Goal: Task Accomplishment & Management: Manage account settings

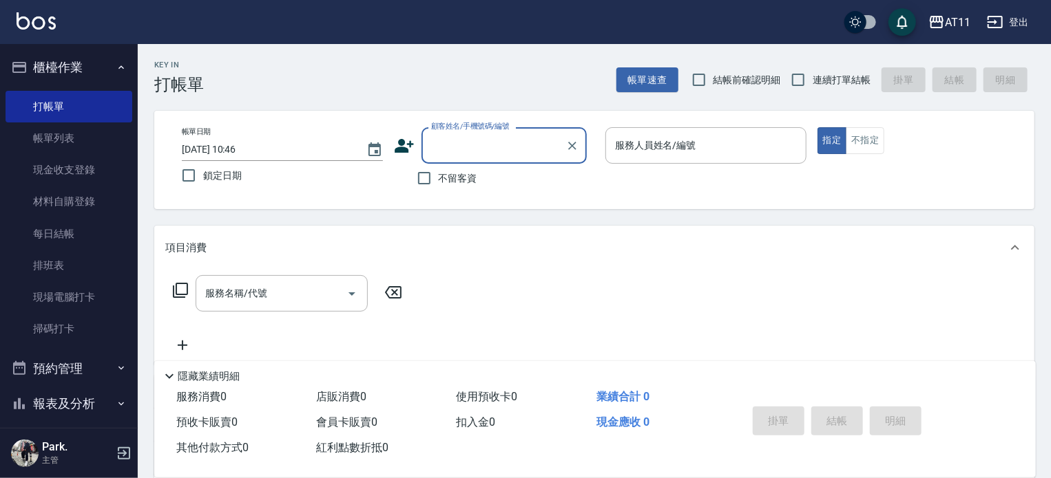
click at [73, 60] on button "櫃檯作業" at bounding box center [69, 68] width 127 height 36
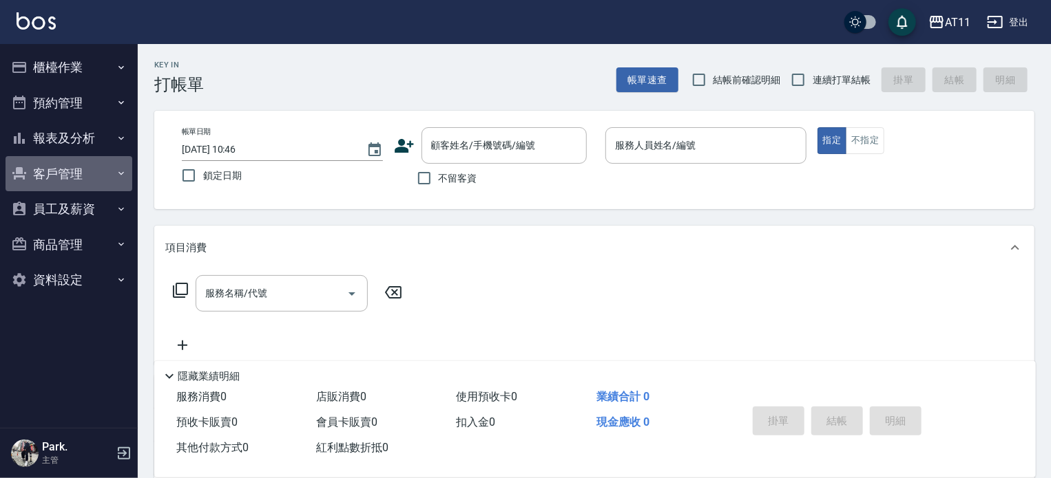
click at [68, 170] on button "客戶管理" at bounding box center [69, 174] width 127 height 36
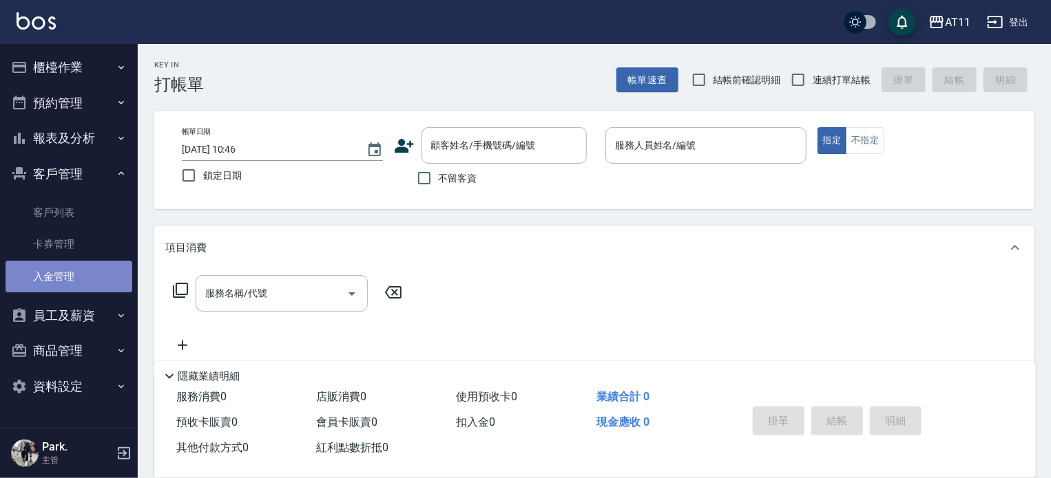
click at [64, 277] on link "入金管理" at bounding box center [69, 277] width 127 height 32
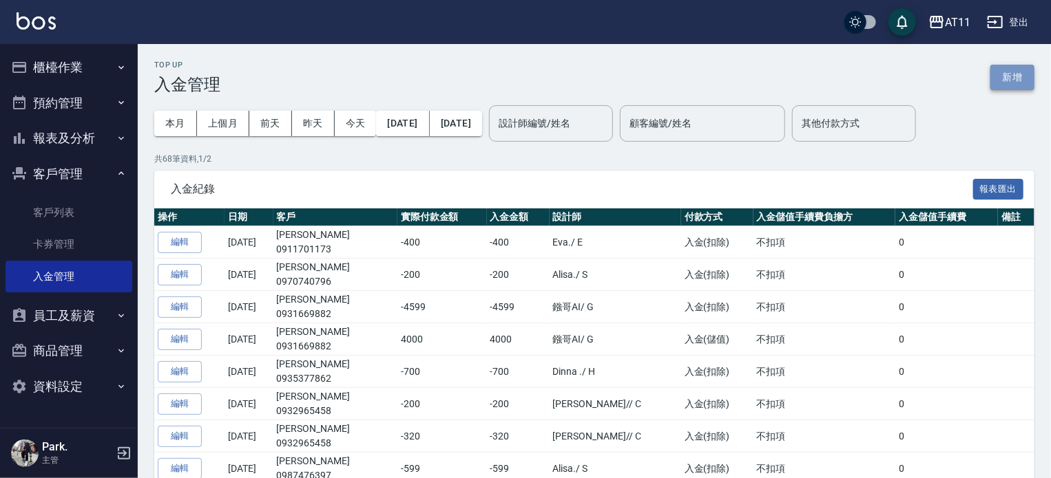
click at [1010, 85] on button "新增" at bounding box center [1012, 77] width 44 height 25
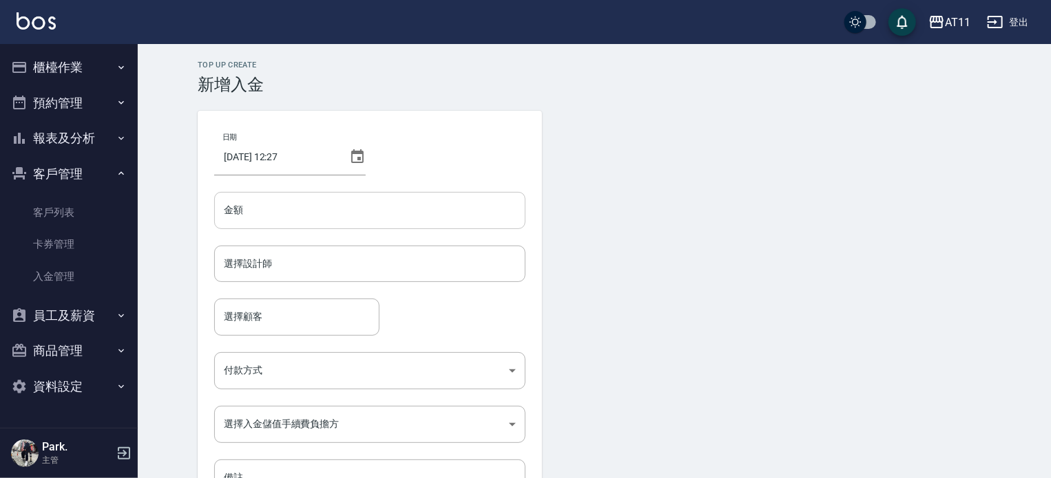
click at [373, 203] on input "金額" at bounding box center [369, 210] width 311 height 37
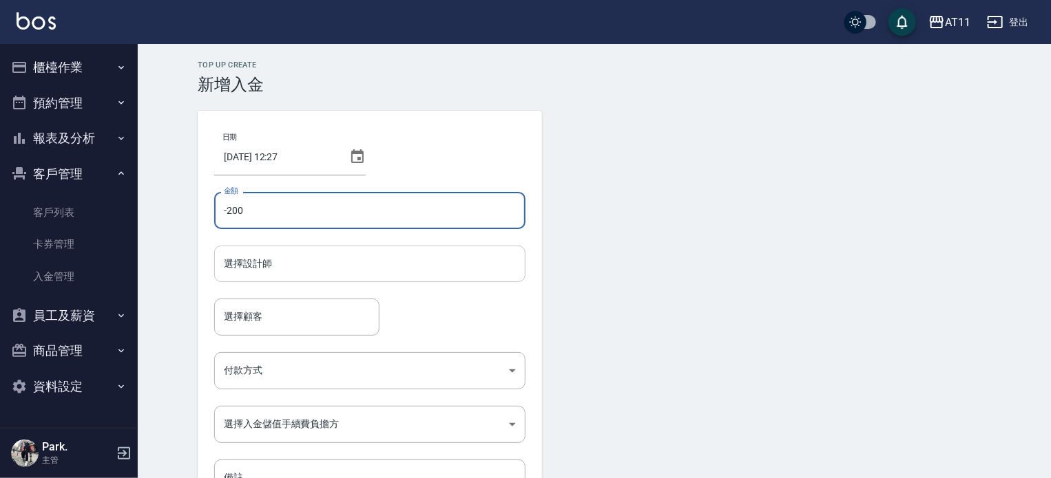
type input "-200"
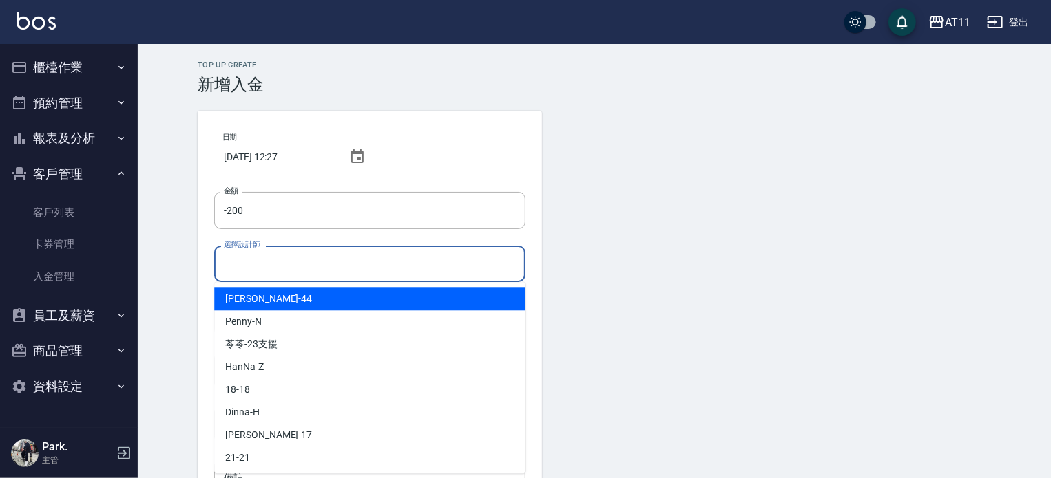
click at [353, 254] on input "選擇設計師" at bounding box center [369, 264] width 299 height 24
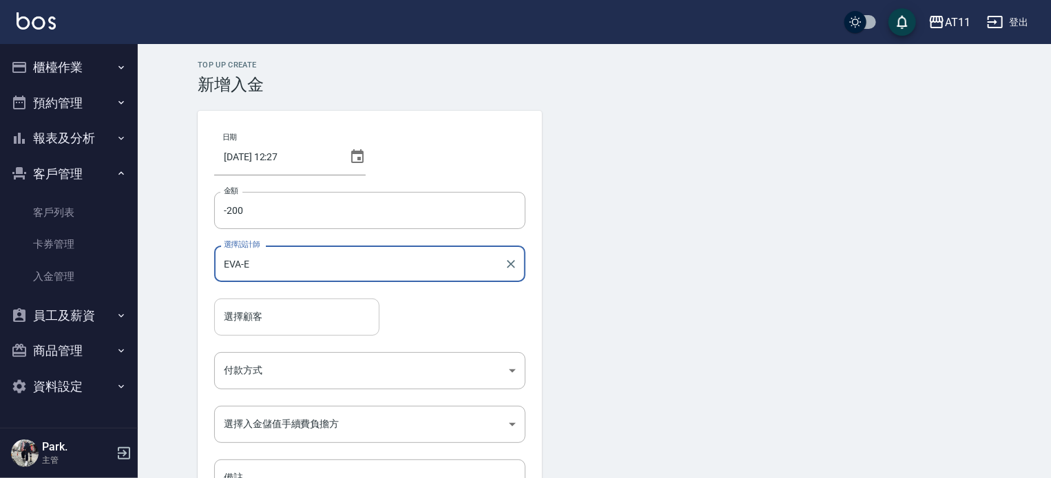
type input "EVA-E"
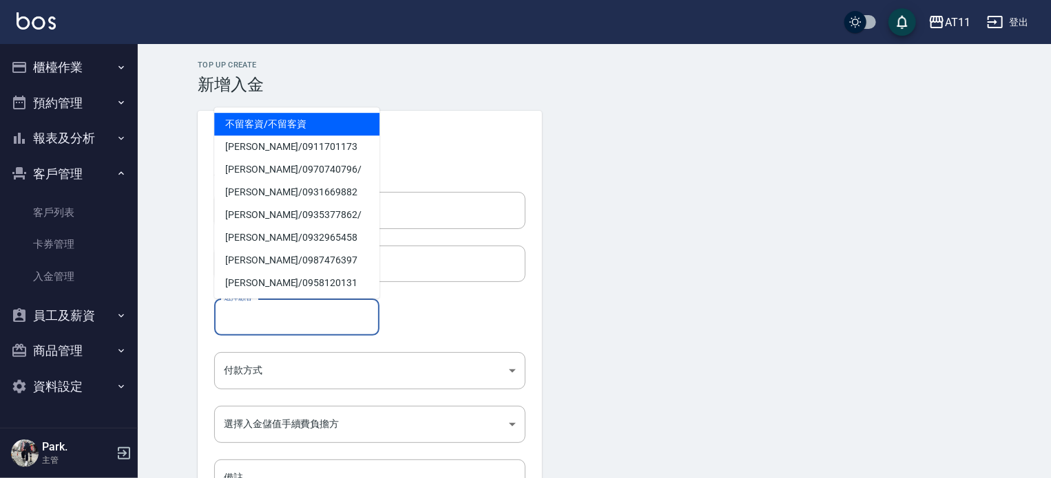
click at [339, 319] on input "選擇顧客" at bounding box center [296, 317] width 153 height 24
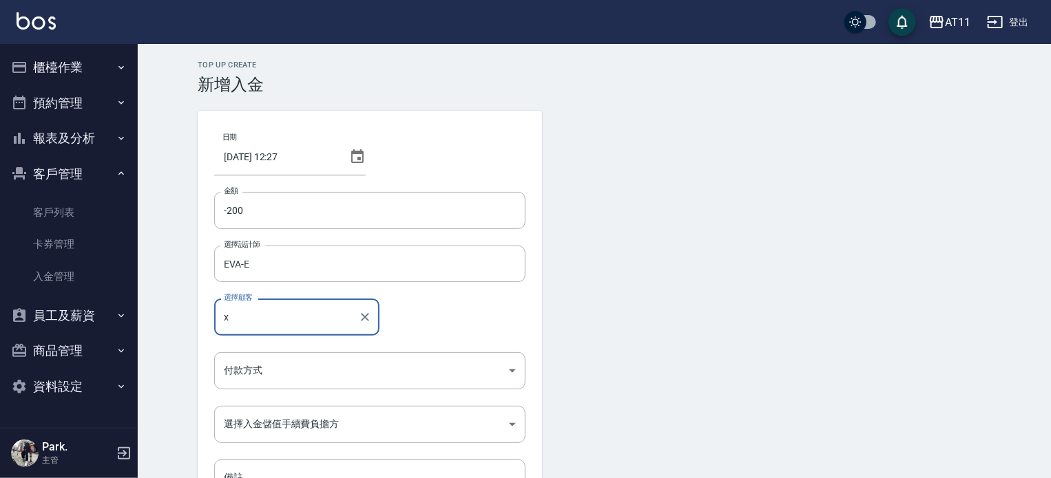
type input "x"
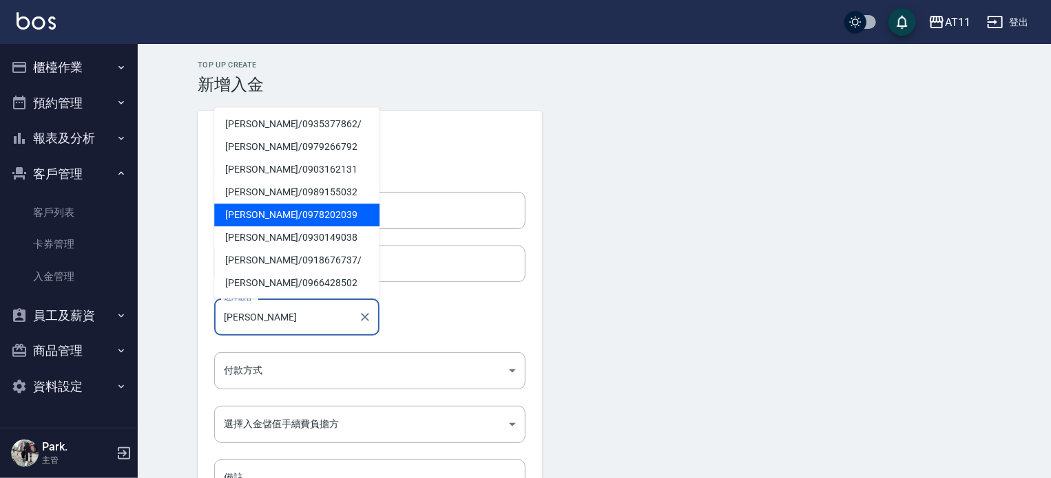
click at [249, 217] on span "[PERSON_NAME]/ 0978202039" at bounding box center [296, 215] width 165 height 23
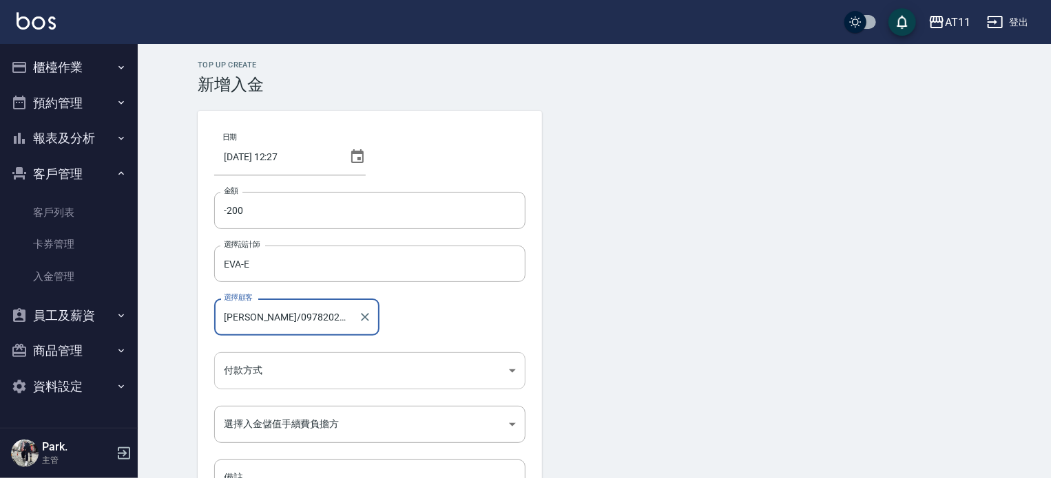
type input "[PERSON_NAME]/0978202039"
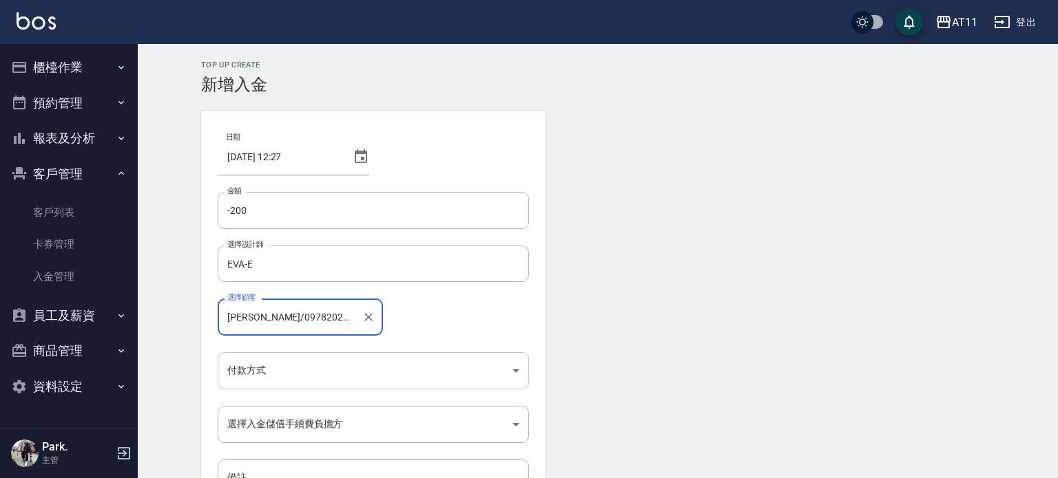
click at [308, 365] on body "AT11 登出 櫃檯作業 打帳單 帳單列表 現金收支登錄 材料自購登錄 每日結帳 排班表 現場電腦打卡 掃碼打卡 預約管理 預約管理 單日預約紀錄 單週預約紀…" at bounding box center [529, 285] width 1058 height 571
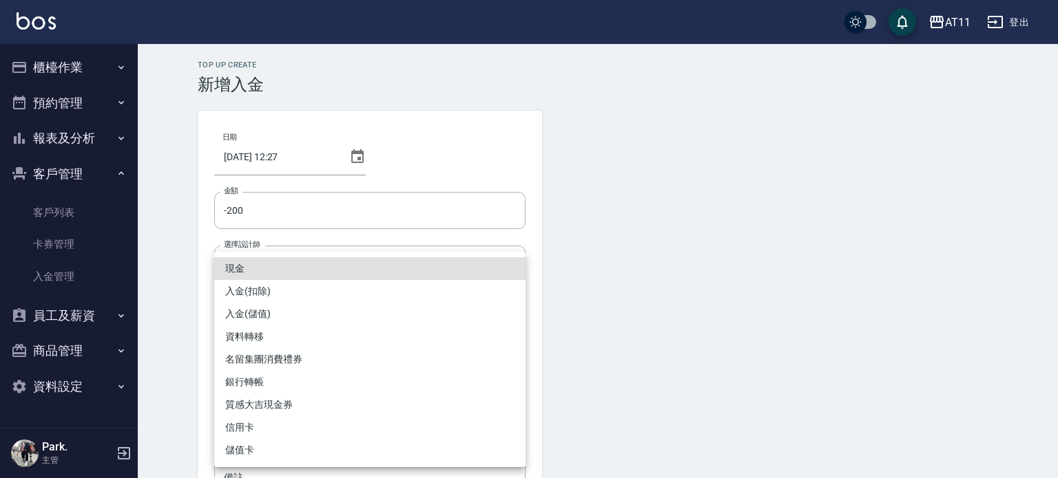
click at [311, 291] on li "入金(扣除)" at bounding box center [369, 291] width 311 height 23
type input "入金(扣除)"
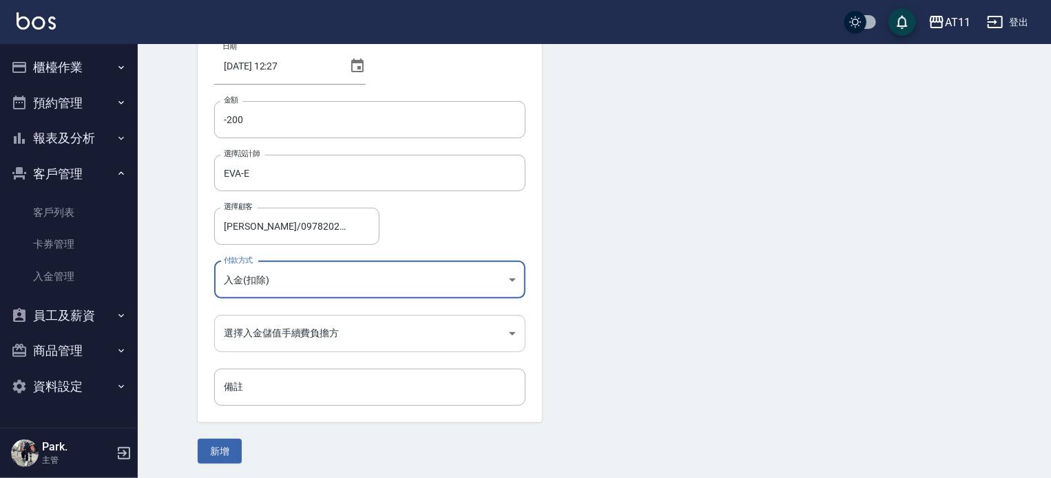
scroll to position [93, 0]
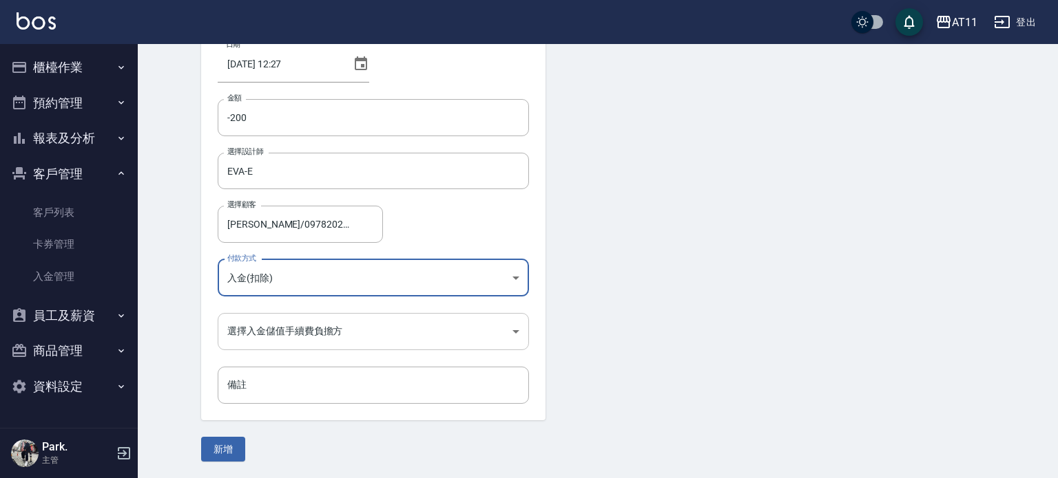
click at [333, 341] on body "AT11 登出 櫃檯作業 打帳單 帳單列表 現金收支登錄 材料自購登錄 每日結帳 排班表 現場電腦打卡 掃碼打卡 預約管理 預約管理 單日預約紀錄 單週預約紀…" at bounding box center [529, 192] width 1058 height 571
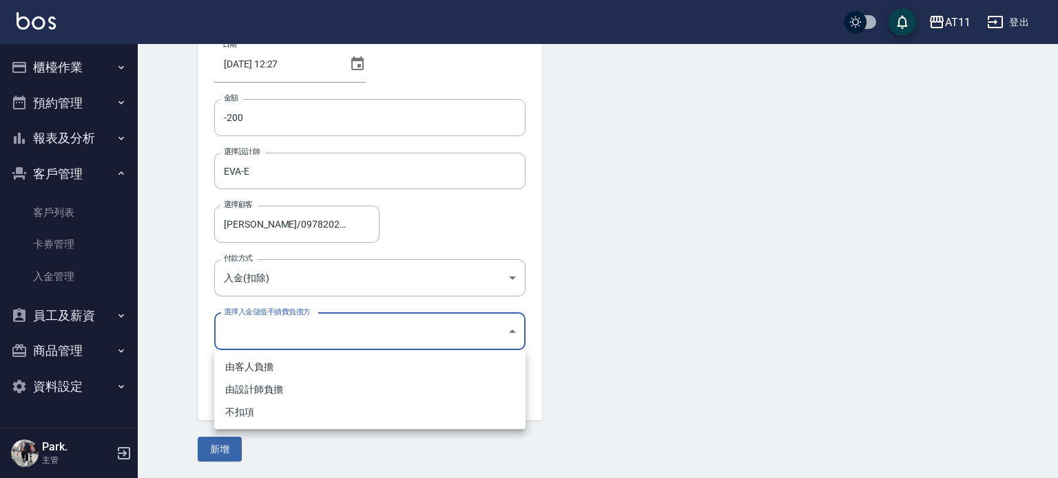
click at [327, 410] on li "不扣項" at bounding box center [369, 412] width 311 height 23
type input "WITHOUTHANDLINGFEE"
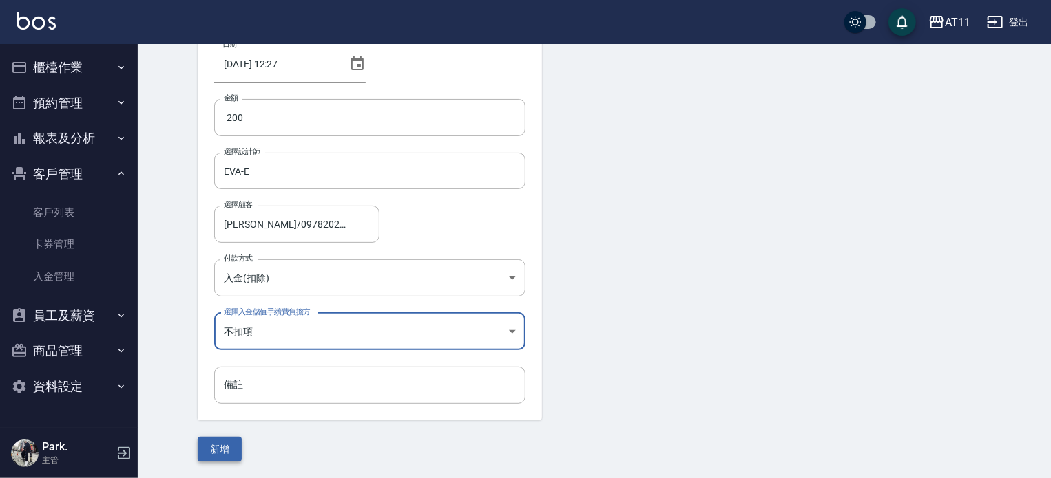
click at [219, 446] on button "新增" at bounding box center [220, 449] width 44 height 25
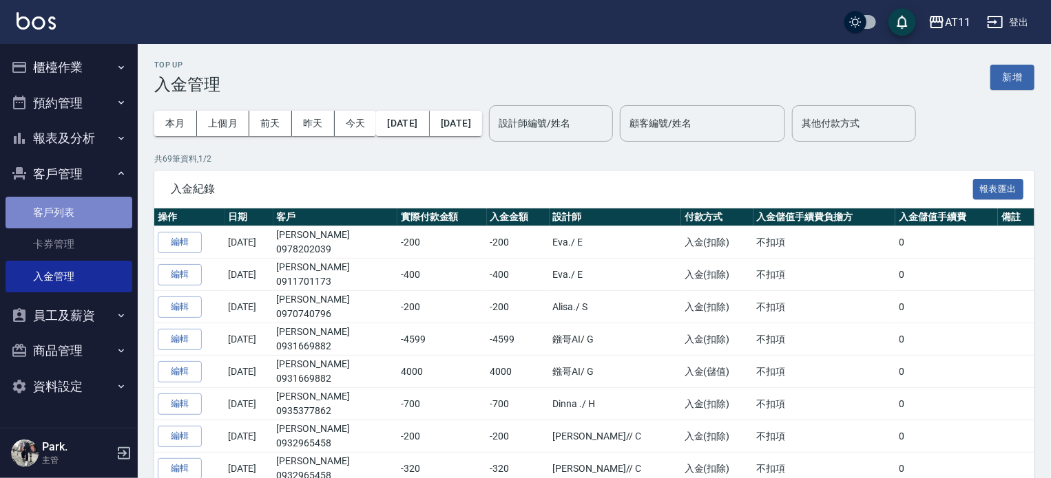
click at [48, 208] on link "客戶列表" at bounding box center [69, 213] width 127 height 32
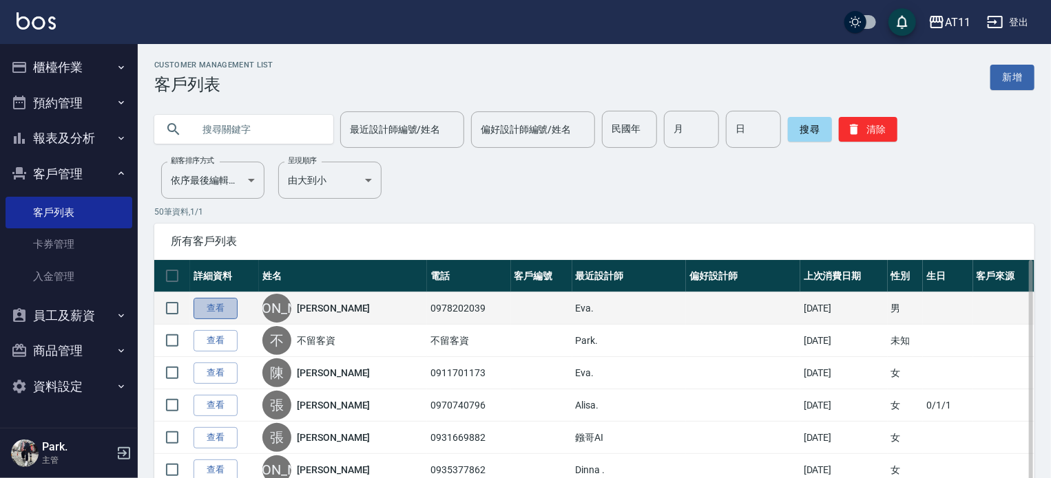
click at [220, 308] on link "查看" at bounding box center [215, 308] width 44 height 21
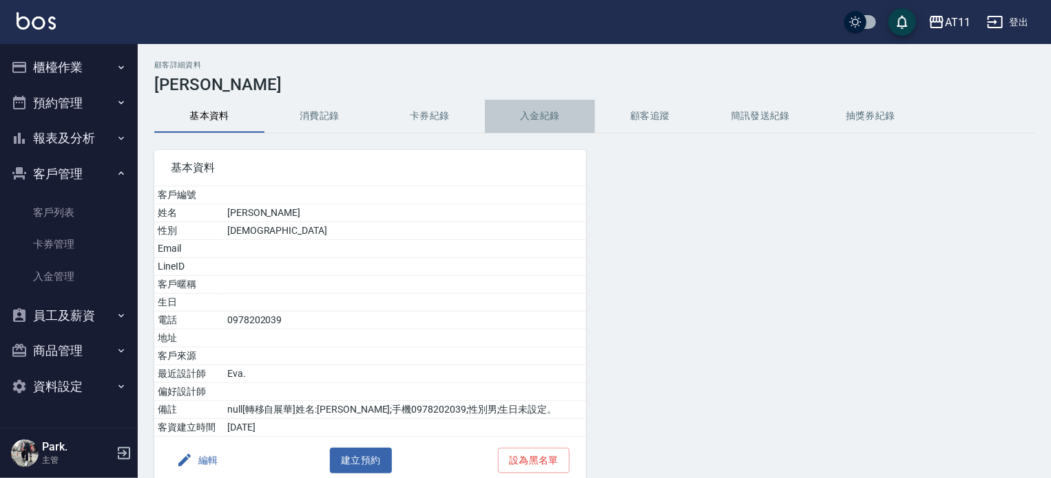
click at [548, 114] on button "入金紀錄" at bounding box center [540, 116] width 110 height 33
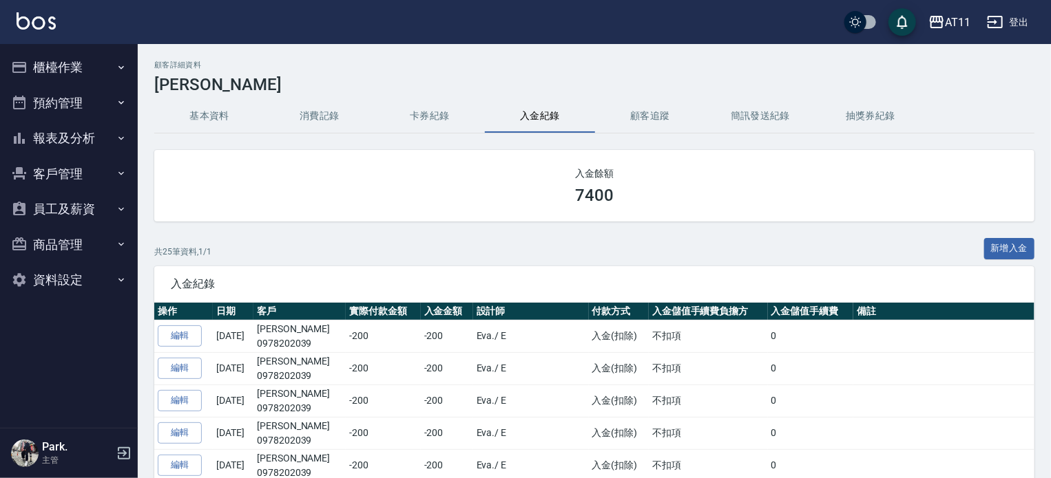
click at [72, 61] on button "櫃檯作業" at bounding box center [69, 68] width 127 height 36
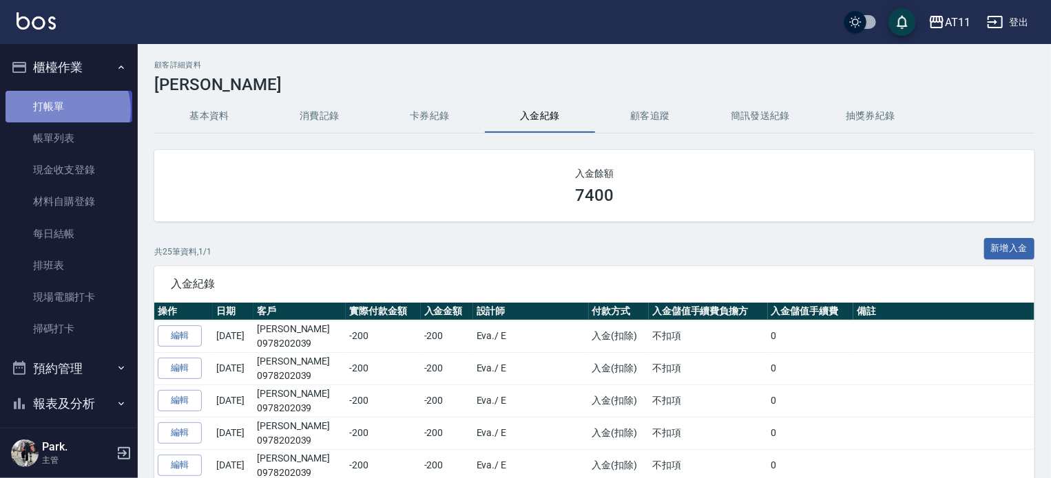
click at [66, 109] on link "打帳單" at bounding box center [69, 107] width 127 height 32
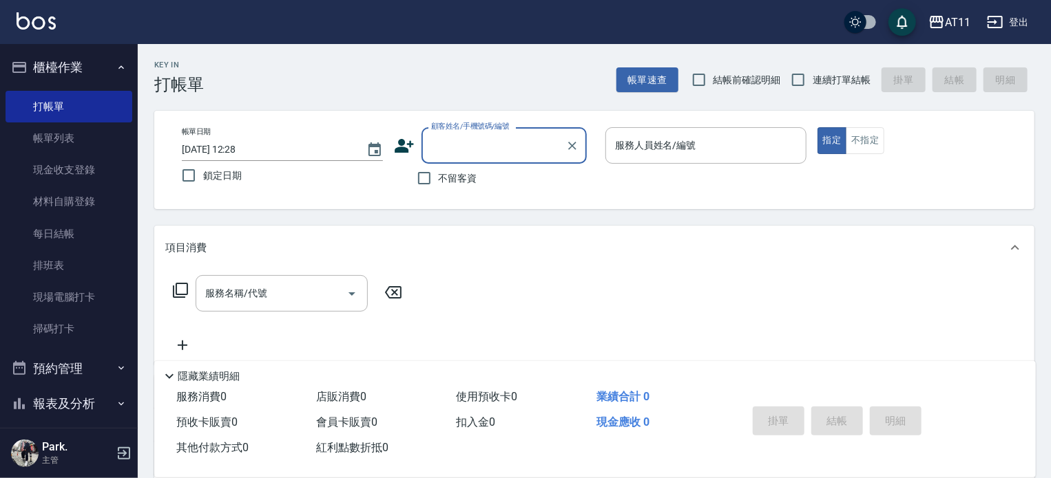
click at [60, 57] on button "櫃檯作業" at bounding box center [69, 68] width 127 height 36
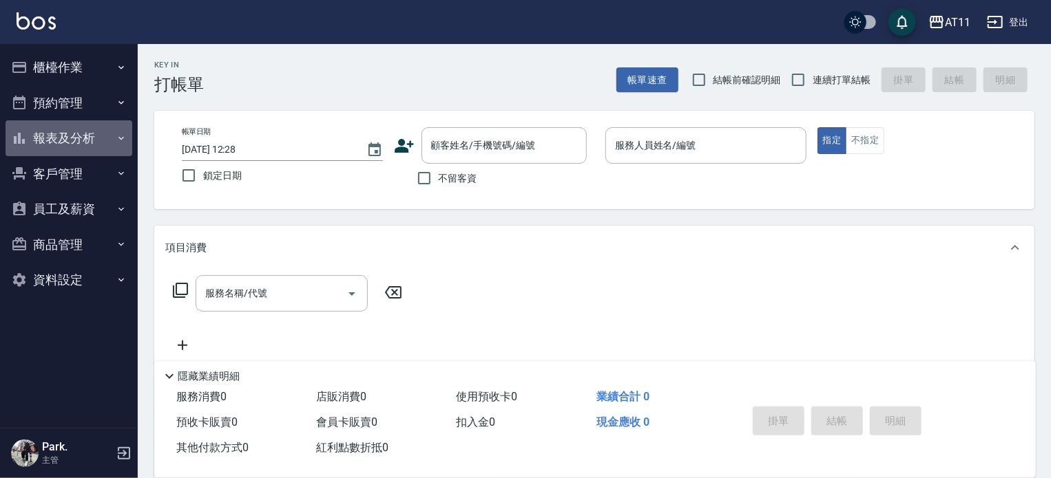
drag, startPoint x: 77, startPoint y: 132, endPoint x: 88, endPoint y: 171, distance: 40.1
click at [79, 133] on button "報表及分析" at bounding box center [69, 138] width 127 height 36
